Goal: Information Seeking & Learning: Learn about a topic

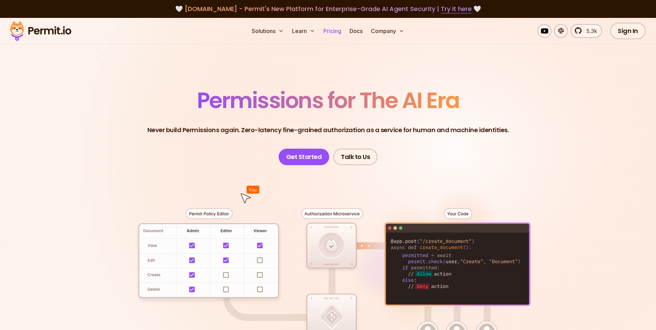
click at [332, 33] on link "Pricing" at bounding box center [331, 31] width 23 height 14
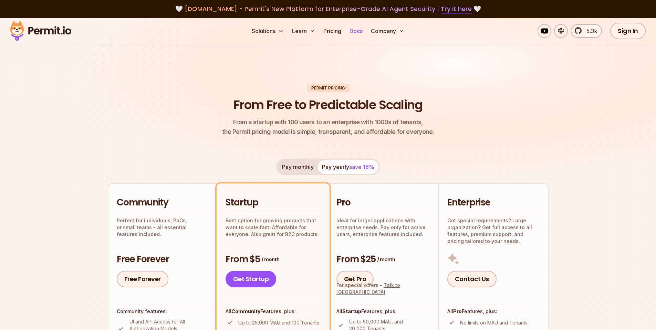
click at [352, 29] on link "Docs" at bounding box center [356, 31] width 19 height 14
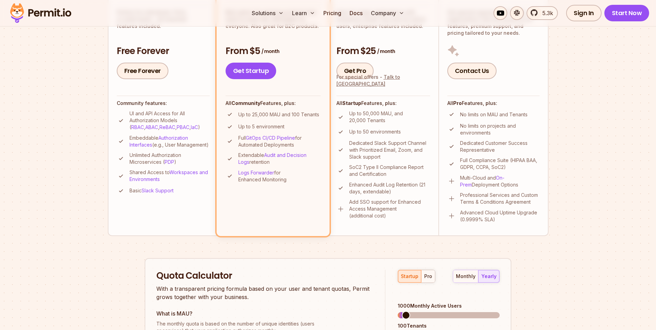
scroll to position [165, 0]
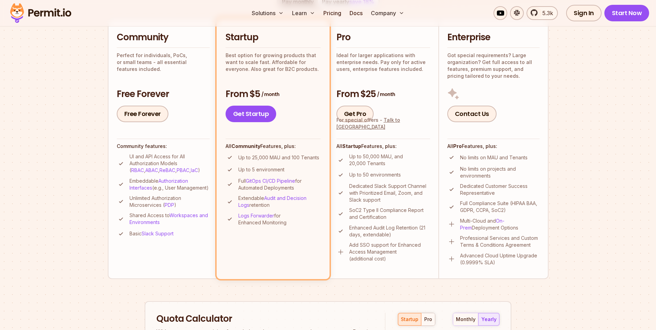
click at [132, 258] on li "Community Perfect for individuals, PoCs, or small teams - all essential feature…" at bounding box center [163, 148] width 110 height 260
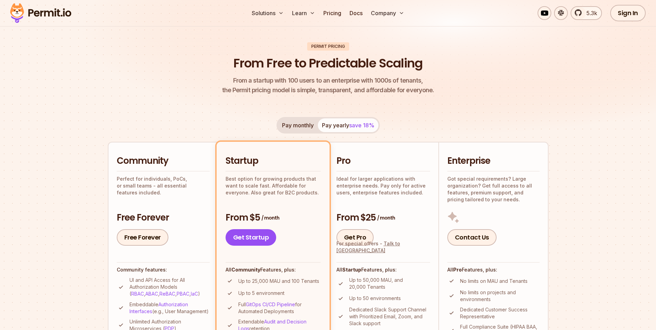
scroll to position [0, 0]
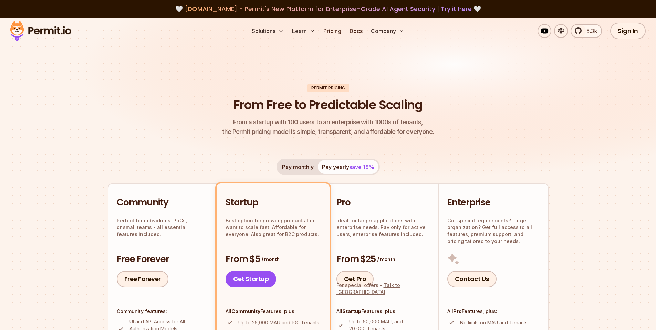
click at [156, 207] on h2 "Community" at bounding box center [163, 202] width 93 height 12
